Goal: Task Accomplishment & Management: Use online tool/utility

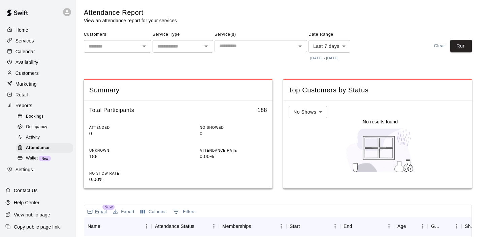
click at [317, 55] on button "[DATE] - [DATE]" at bounding box center [325, 58] width 32 height 9
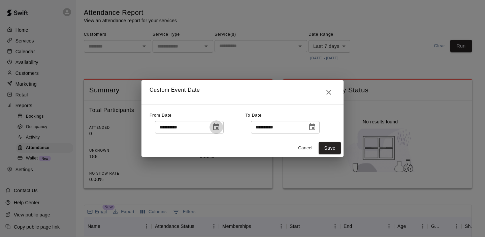
click at [220, 127] on icon "Choose date, selected date is Oct 8, 2025" at bounding box center [216, 127] width 8 height 8
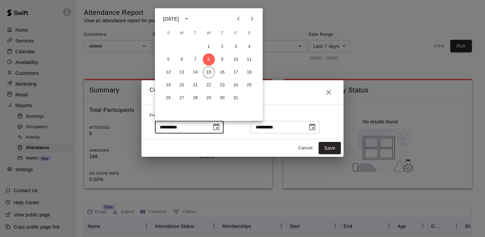
click at [213, 70] on button "15" at bounding box center [209, 72] width 12 height 12
type input "**********"
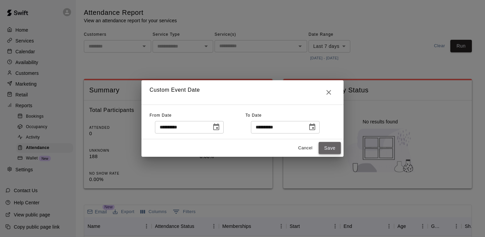
click at [324, 146] on button "Save" at bounding box center [330, 148] width 22 height 12
type input "******"
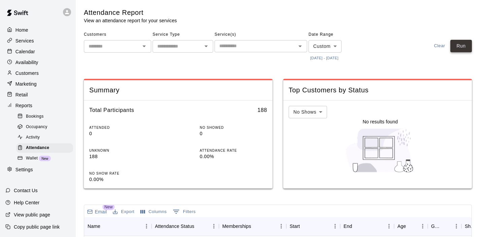
click at [460, 46] on button "Run" at bounding box center [462, 46] width 22 height 12
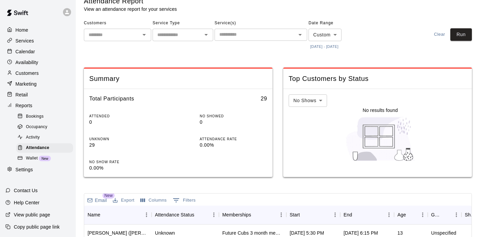
scroll to position [12, 0]
click at [273, 35] on input "text" at bounding box center [256, 34] width 78 height 8
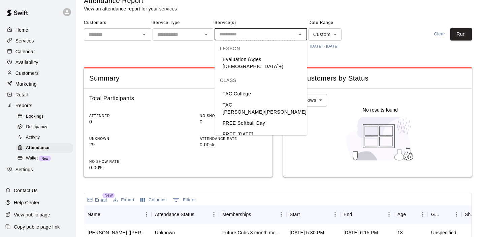
scroll to position [56, 0]
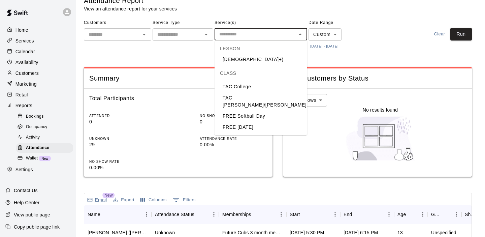
click at [251, 93] on li "TAC [PERSON_NAME]/[PERSON_NAME]" at bounding box center [261, 102] width 93 height 18
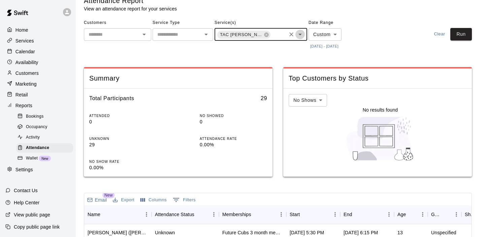
click at [301, 31] on icon "Open" at bounding box center [300, 34] width 8 height 8
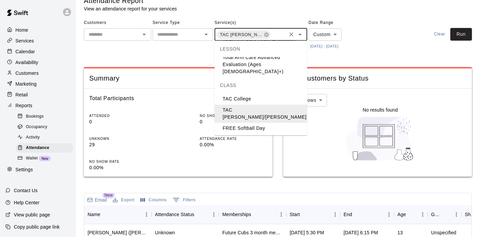
scroll to position [71, 0]
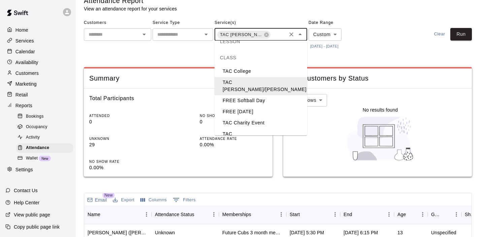
click at [256, 129] on li "TAC [PERSON_NAME]/[PERSON_NAME]" at bounding box center [261, 138] width 93 height 18
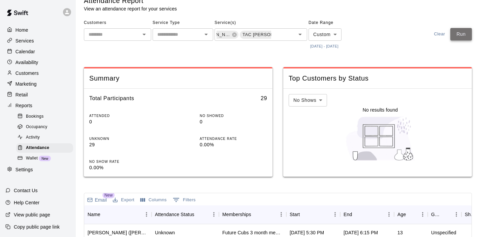
click at [466, 31] on button "Run" at bounding box center [462, 34] width 22 height 12
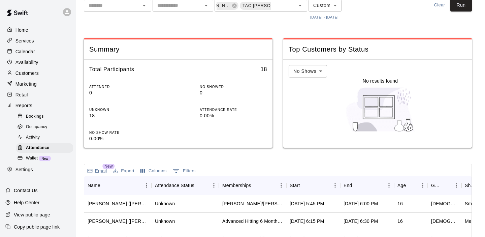
scroll to position [41, 0]
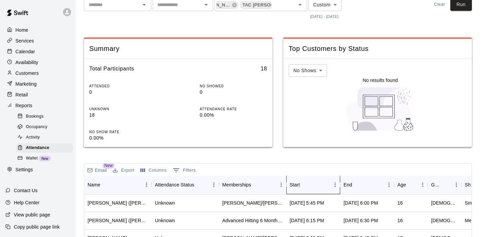
click at [321, 181] on div "Start" at bounding box center [310, 184] width 40 height 19
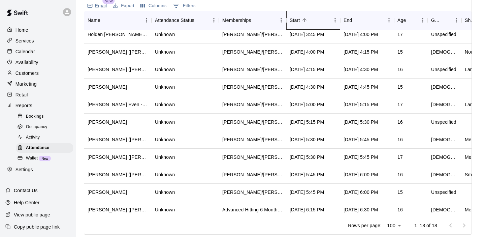
scroll to position [56, 0]
click at [40, 48] on div "Calendar" at bounding box center [37, 52] width 65 height 10
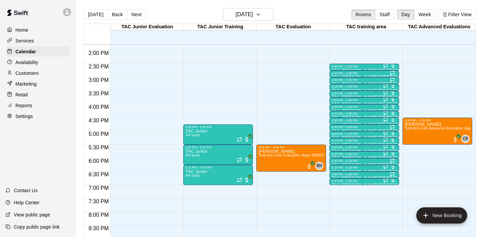
scroll to position [372, 0]
